Goal: Information Seeking & Learning: Understand process/instructions

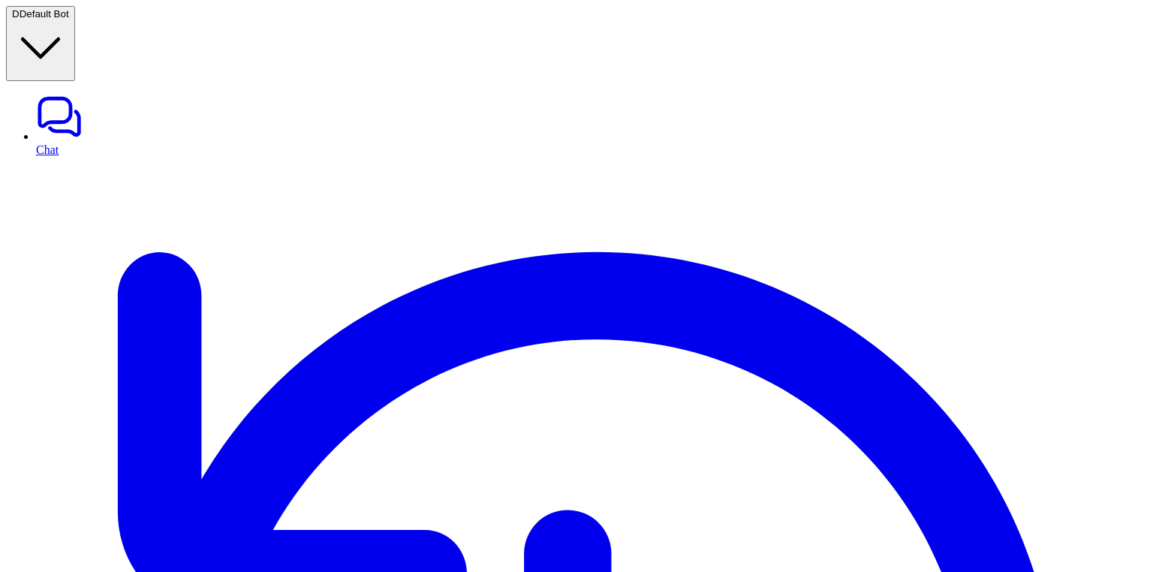
type textarea "**********"
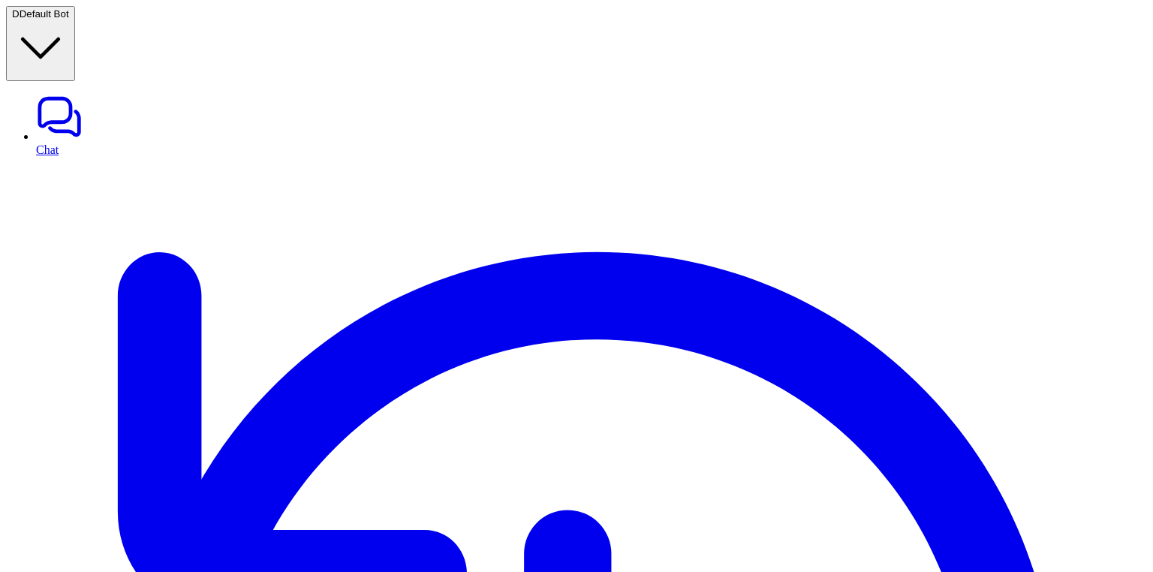
scroll to position [89, 0]
click at [44, 93] on link "Chat" at bounding box center [591, 124] width 1111 height 63
type textarea "**********"
